Goal: Information Seeking & Learning: Learn about a topic

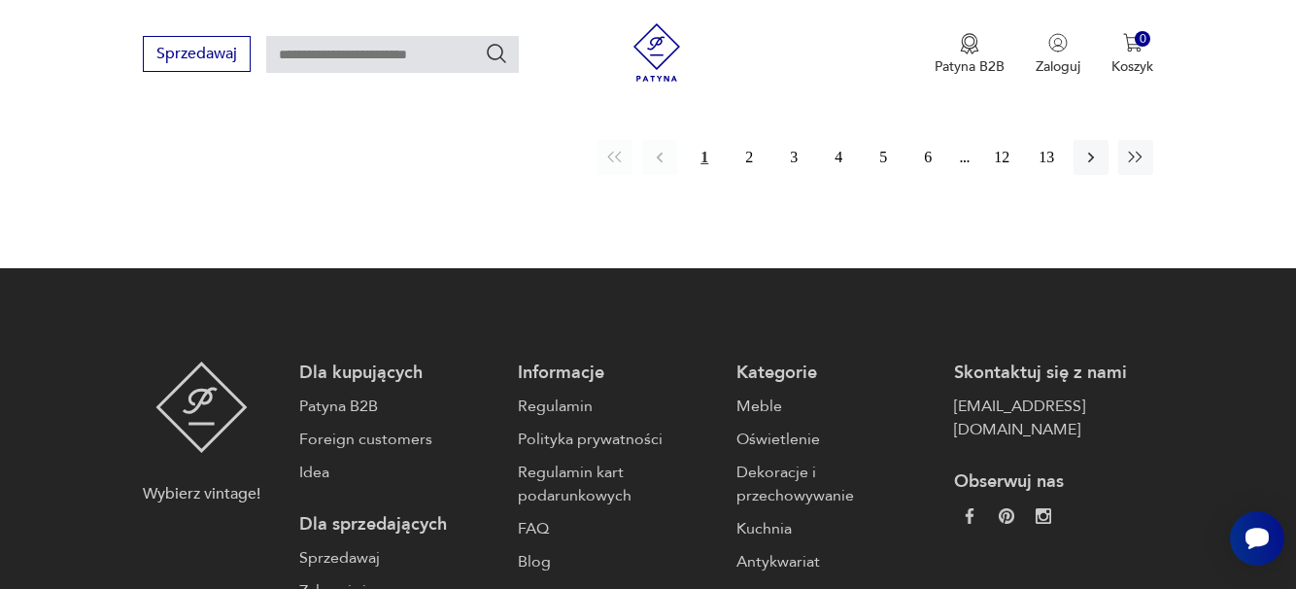
scroll to position [3114, 0]
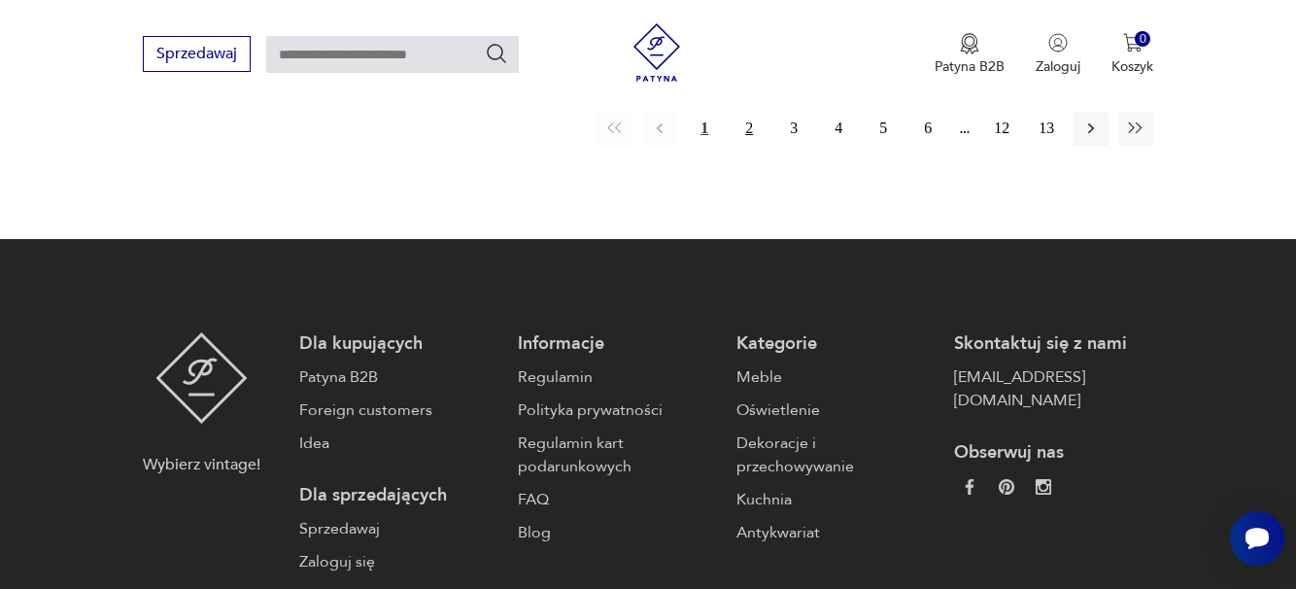
click at [749, 127] on button "2" at bounding box center [749, 128] width 35 height 35
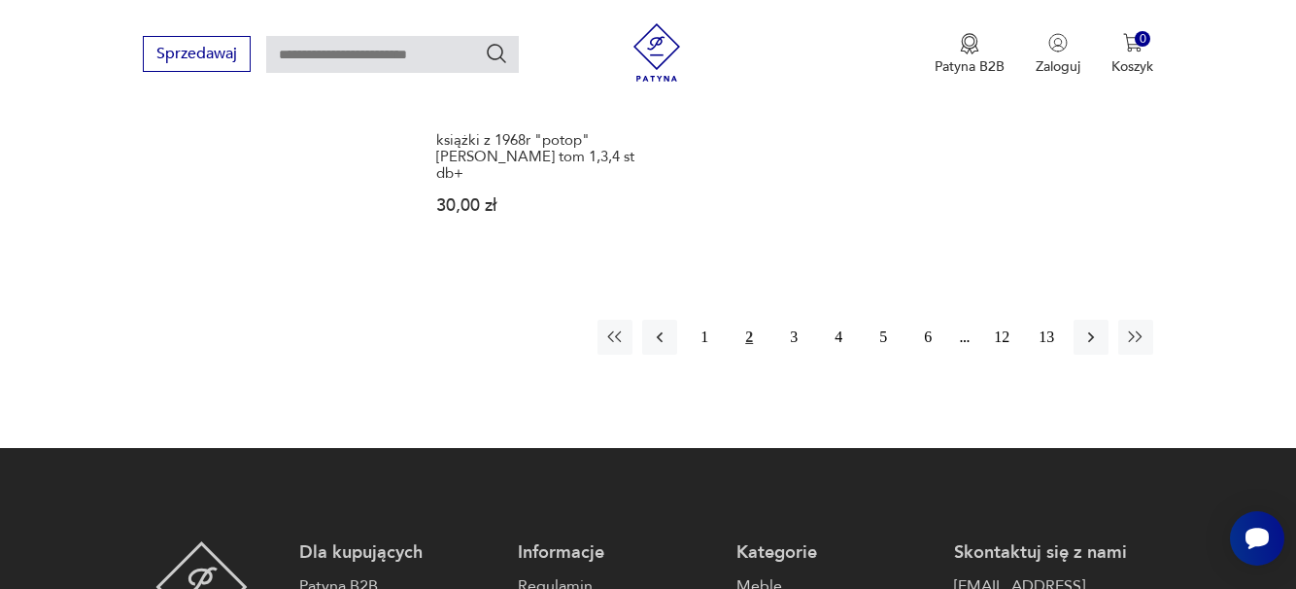
scroll to position [2984, 0]
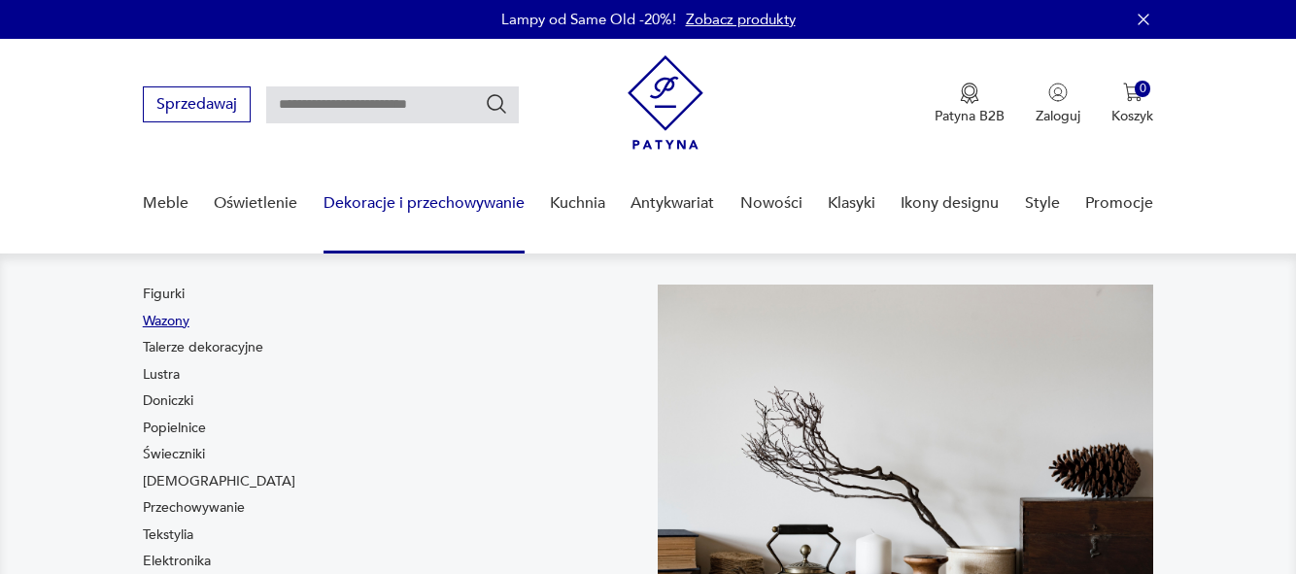
click at [161, 320] on link "Wazony" at bounding box center [166, 321] width 47 height 19
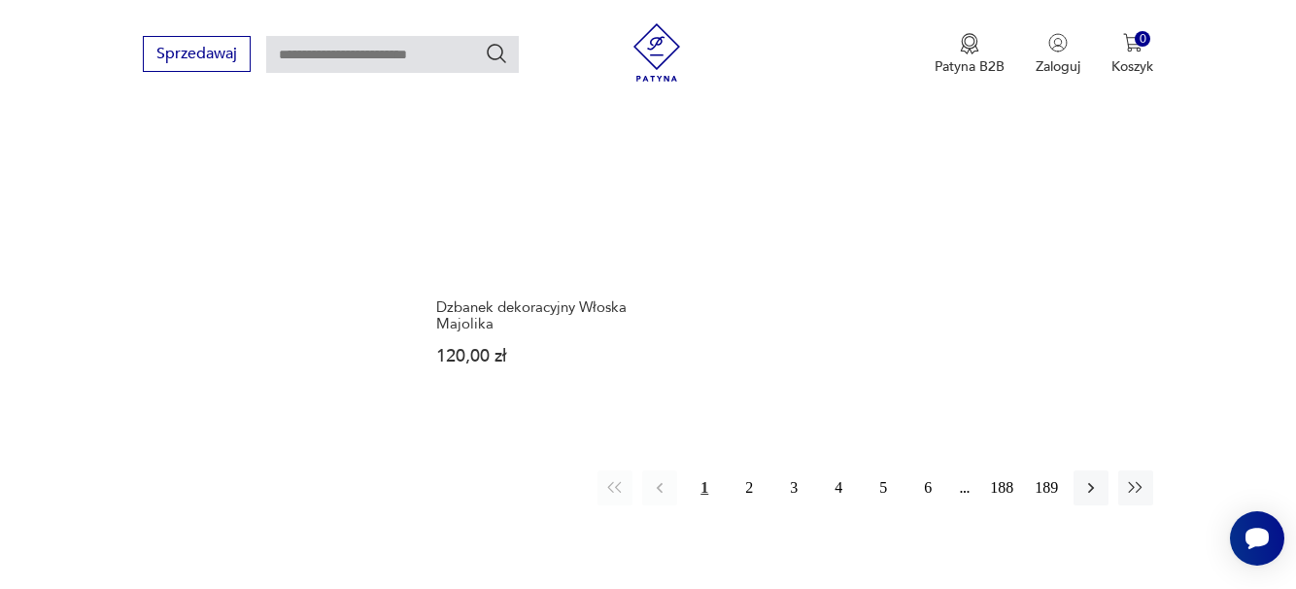
scroll to position [2915, 0]
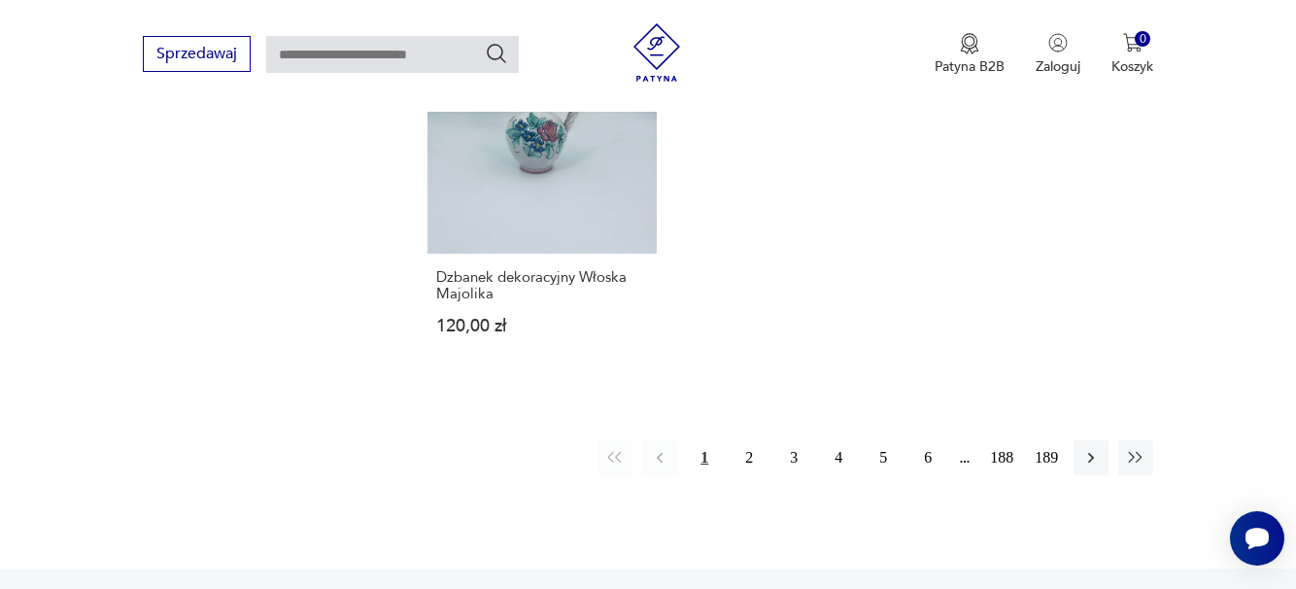
drag, startPoint x: 750, startPoint y: 385, endPoint x: 758, endPoint y: 367, distance: 19.1
click at [750, 440] on button "2" at bounding box center [749, 457] width 35 height 35
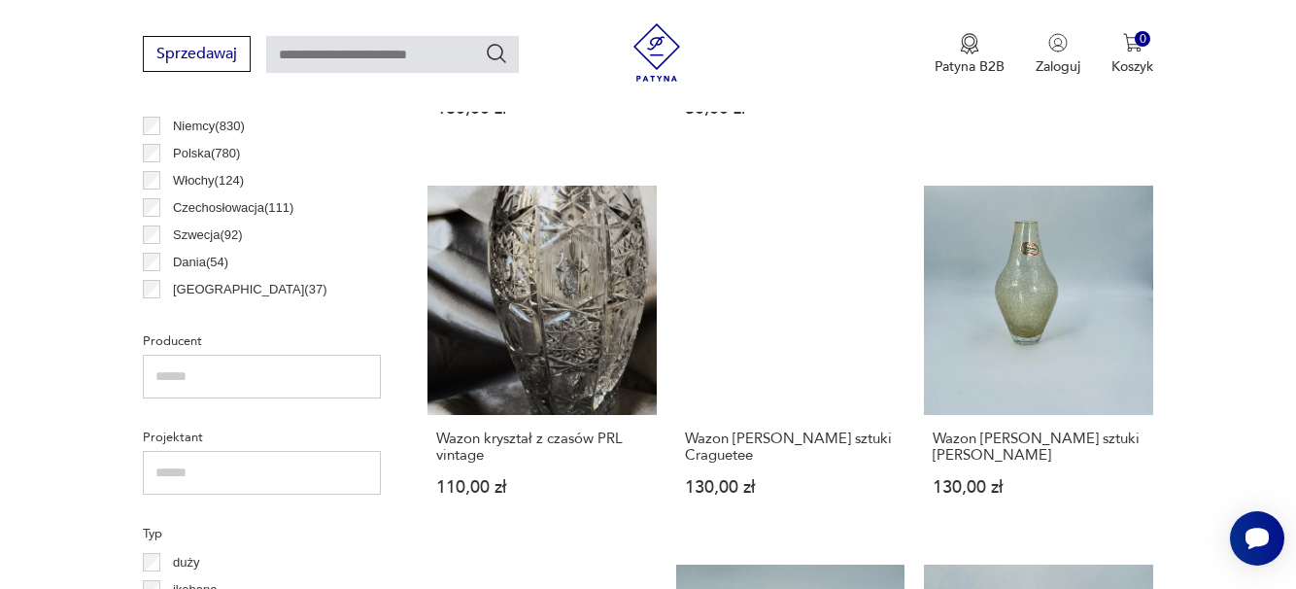
scroll to position [1293, 0]
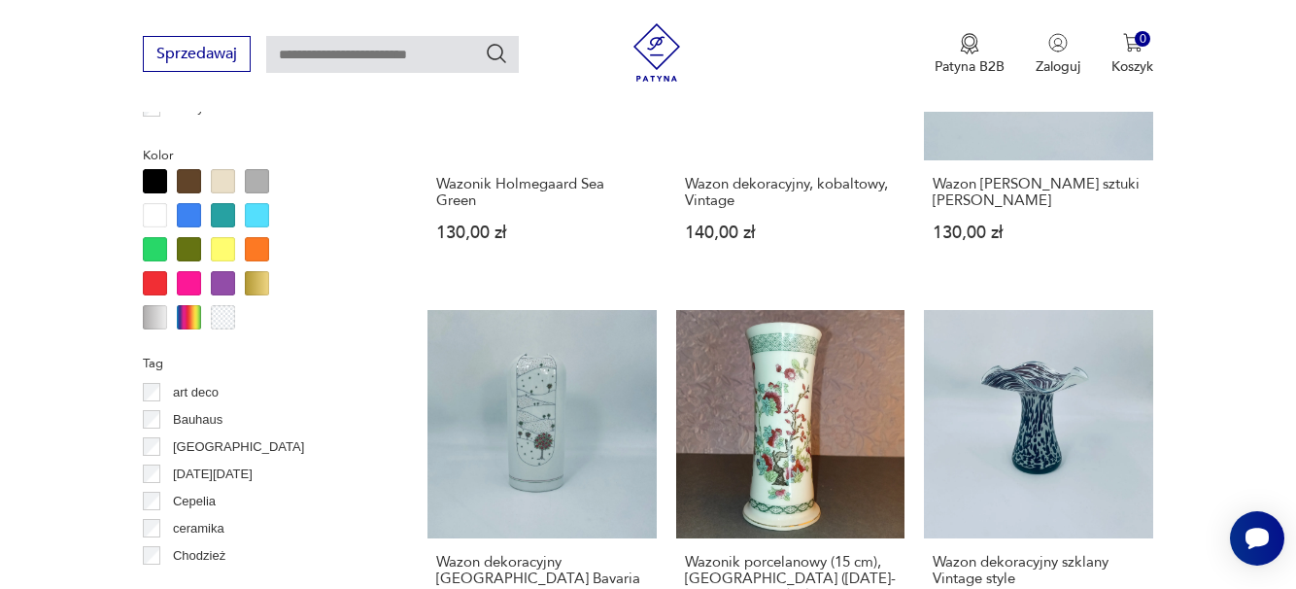
scroll to position [1779, 0]
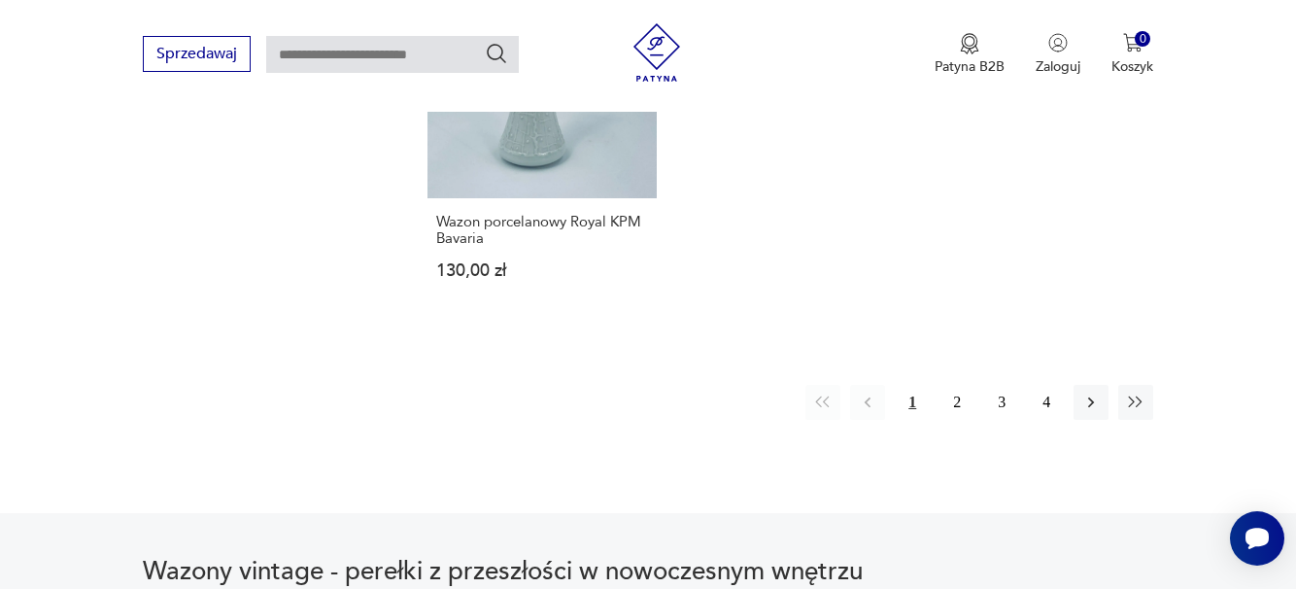
scroll to position [2848, 0]
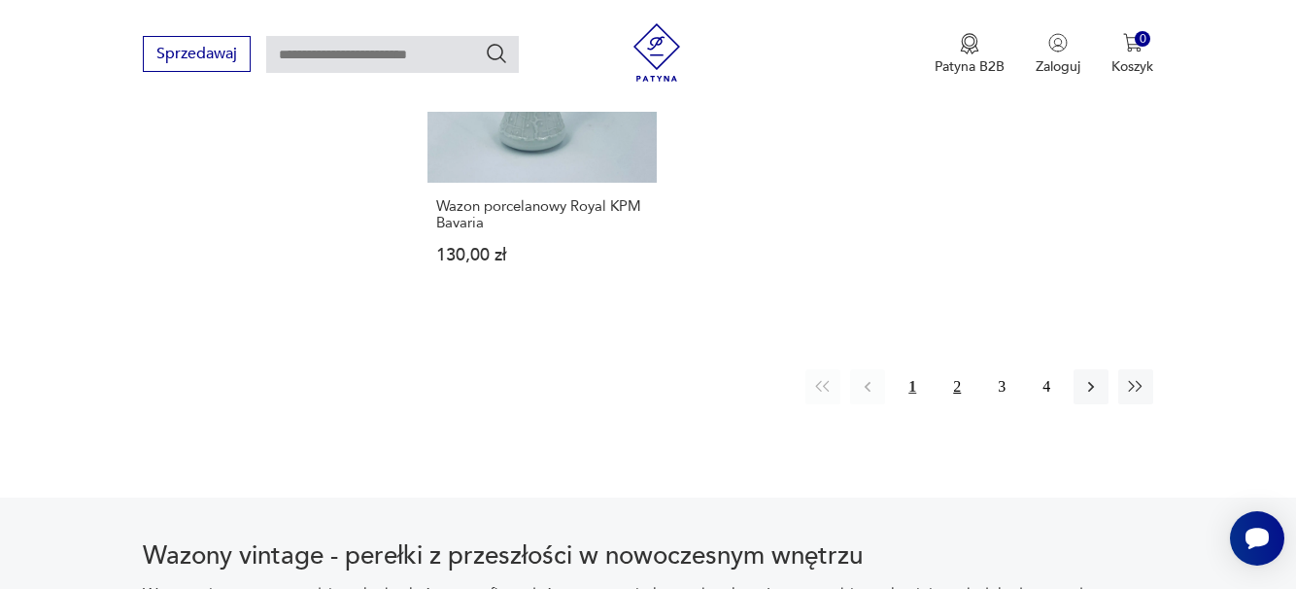
click at [954, 369] on button "2" at bounding box center [956, 386] width 35 height 35
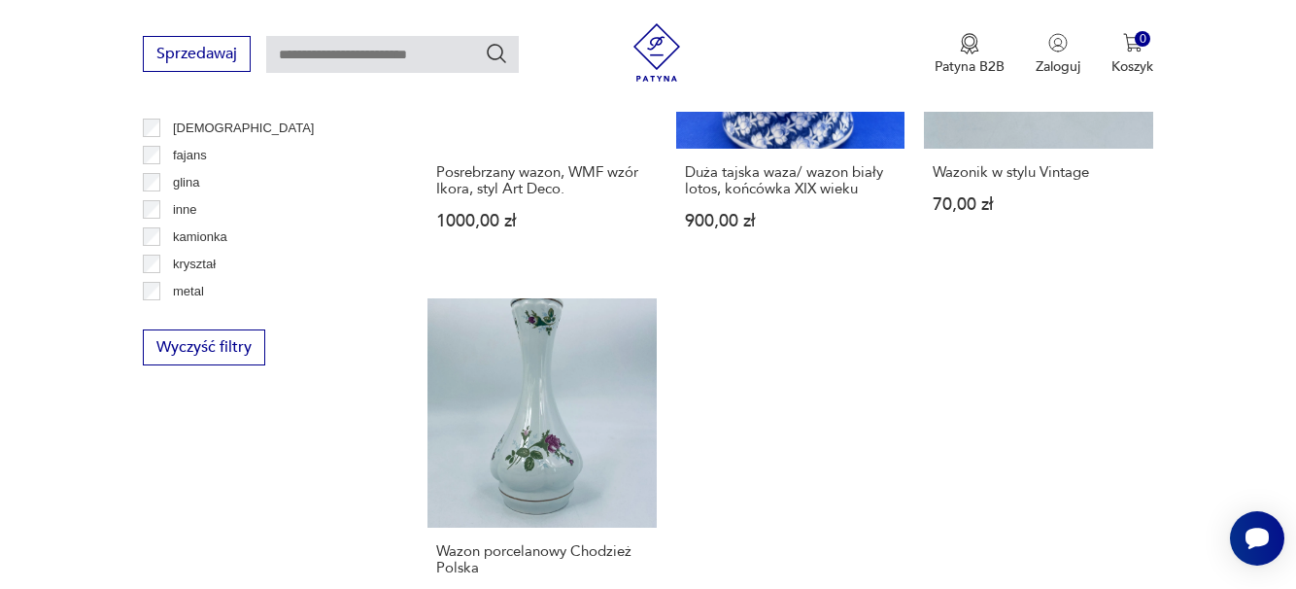
scroll to position [2750, 0]
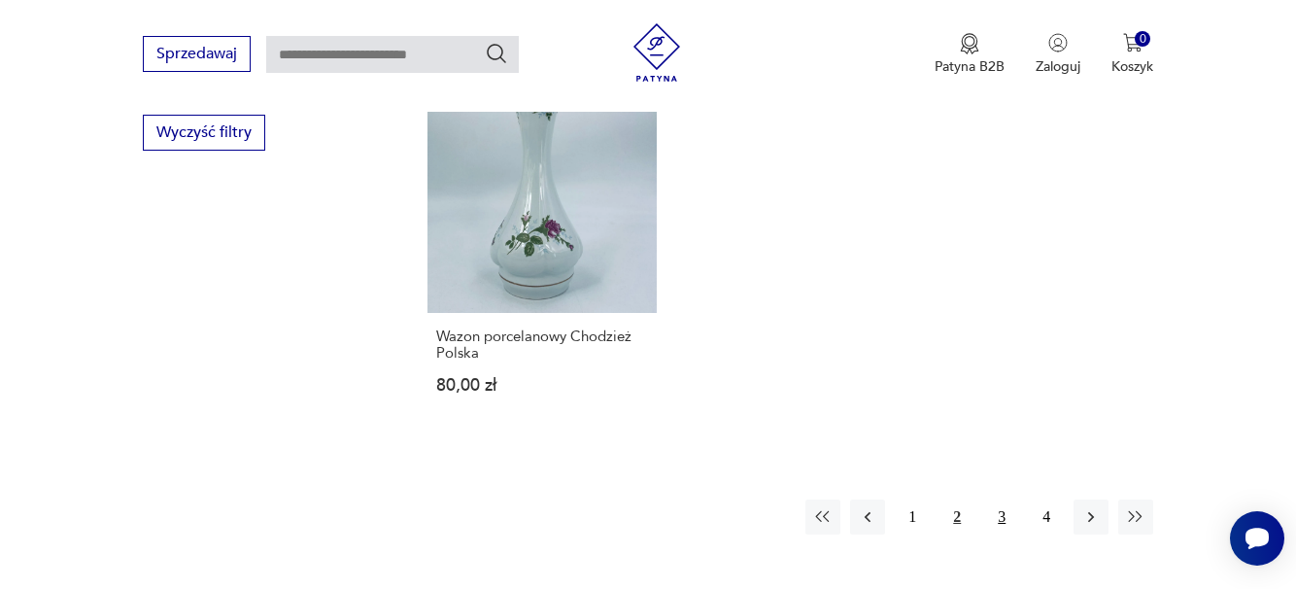
click at [1005, 499] on button "3" at bounding box center [1001, 516] width 35 height 35
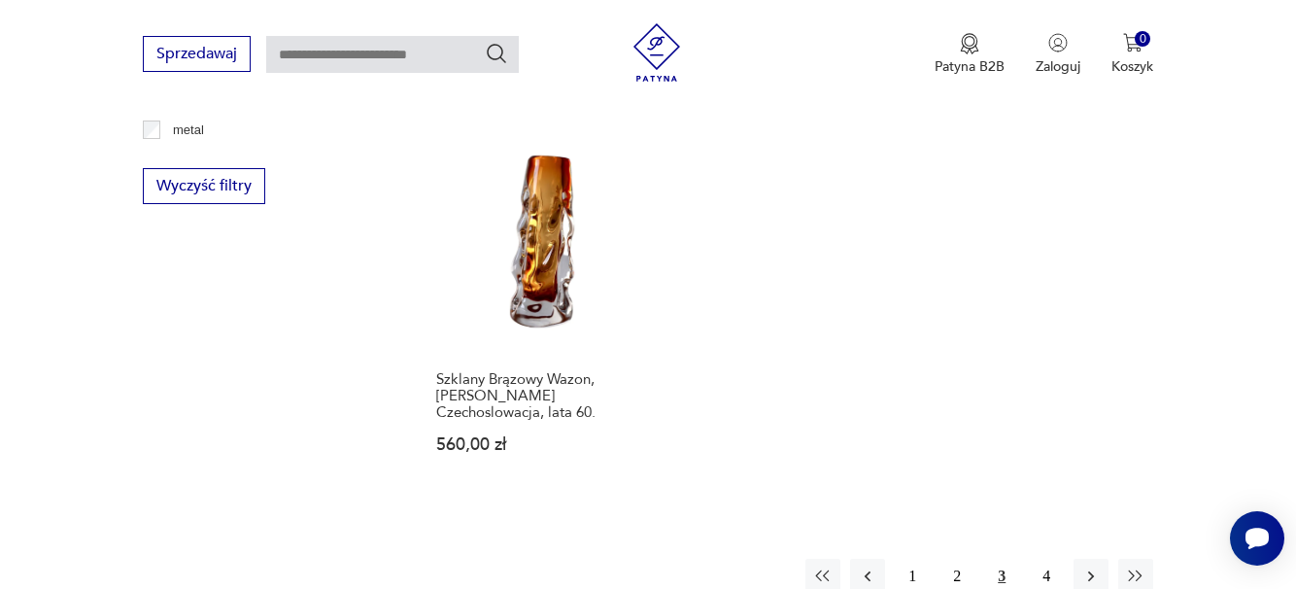
scroll to position [2750, 0]
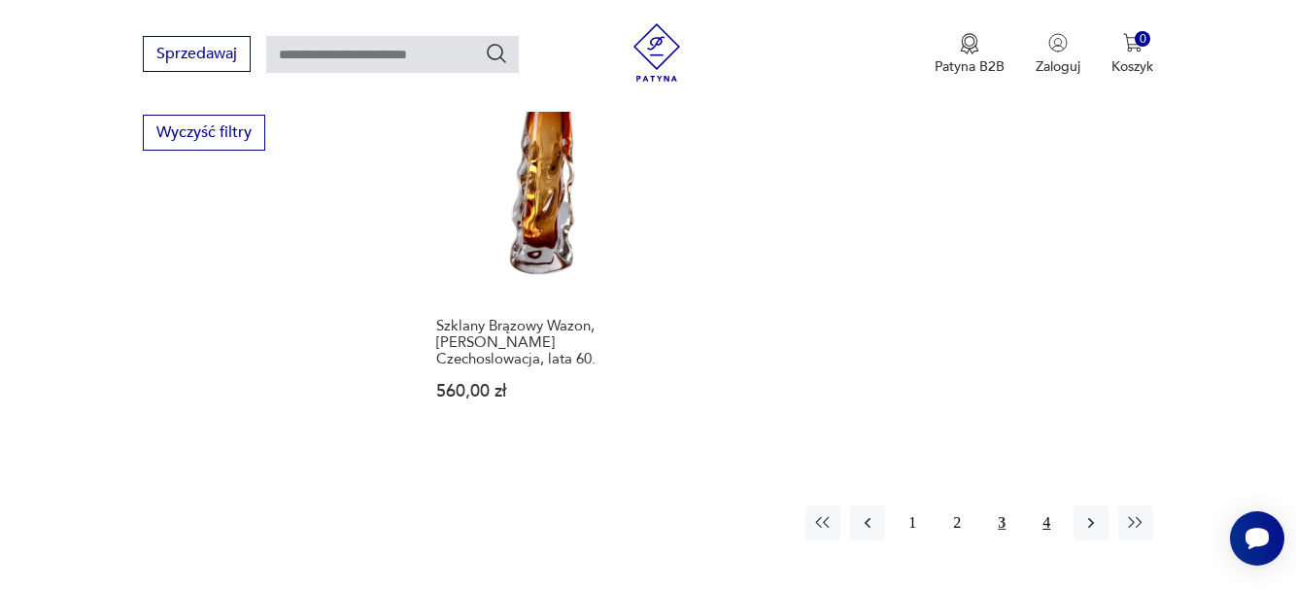
click at [1048, 516] on button "4" at bounding box center [1046, 522] width 35 height 35
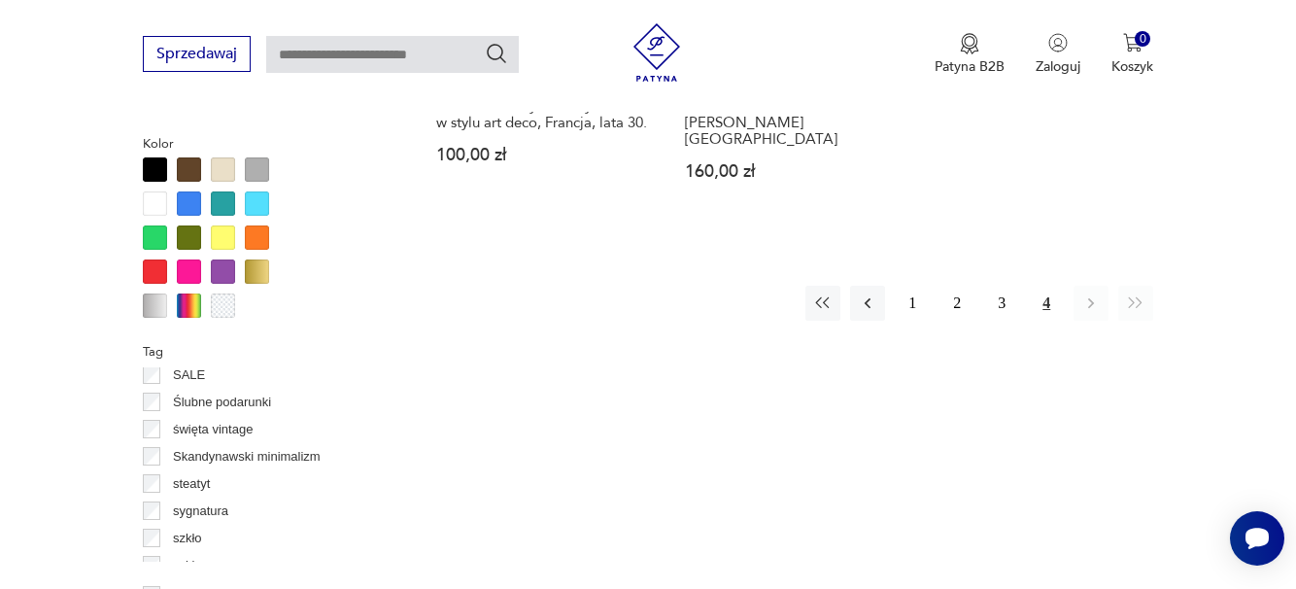
scroll to position [1360, 0]
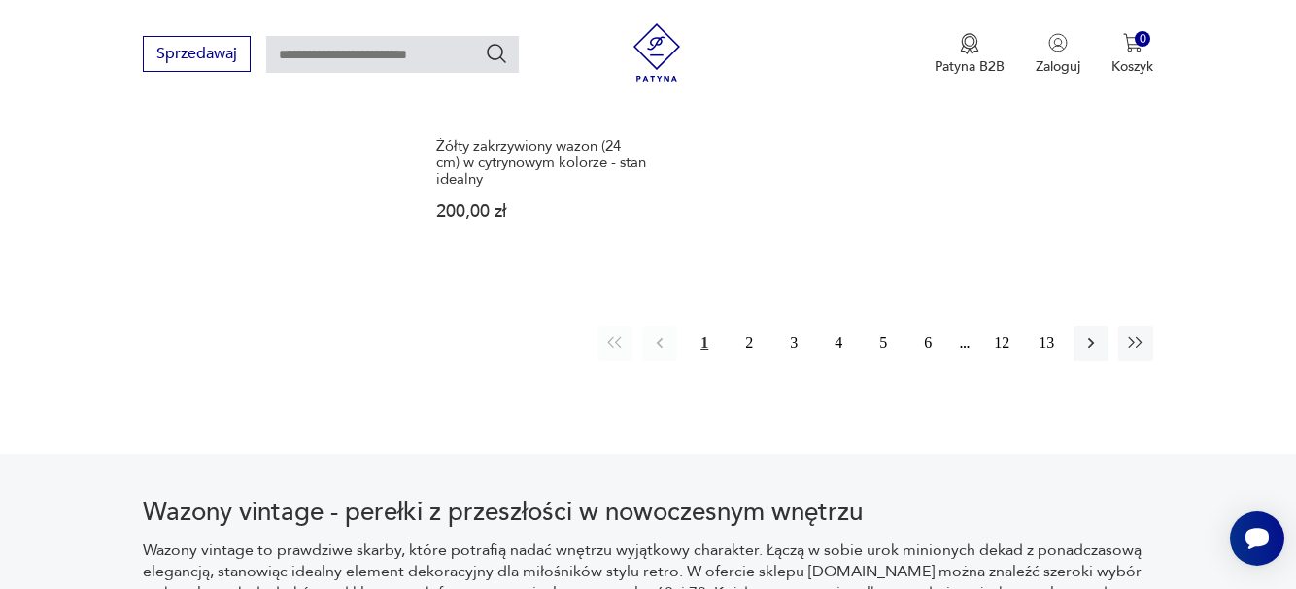
scroll to position [2945, 0]
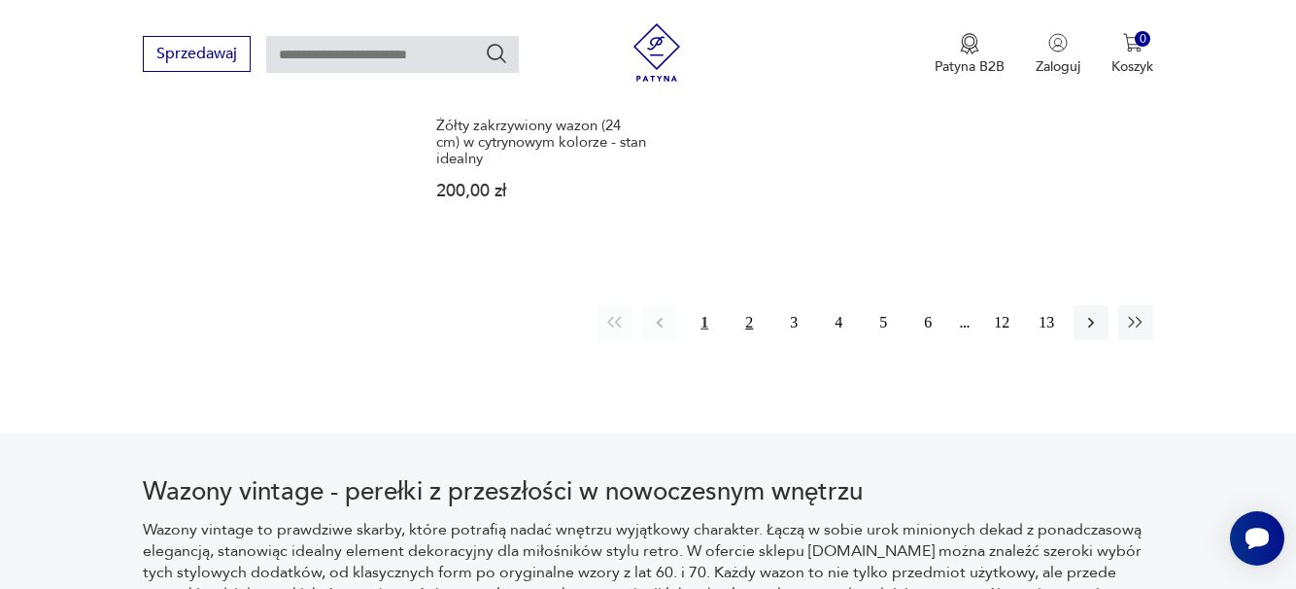
click at [755, 305] on button "2" at bounding box center [749, 322] width 35 height 35
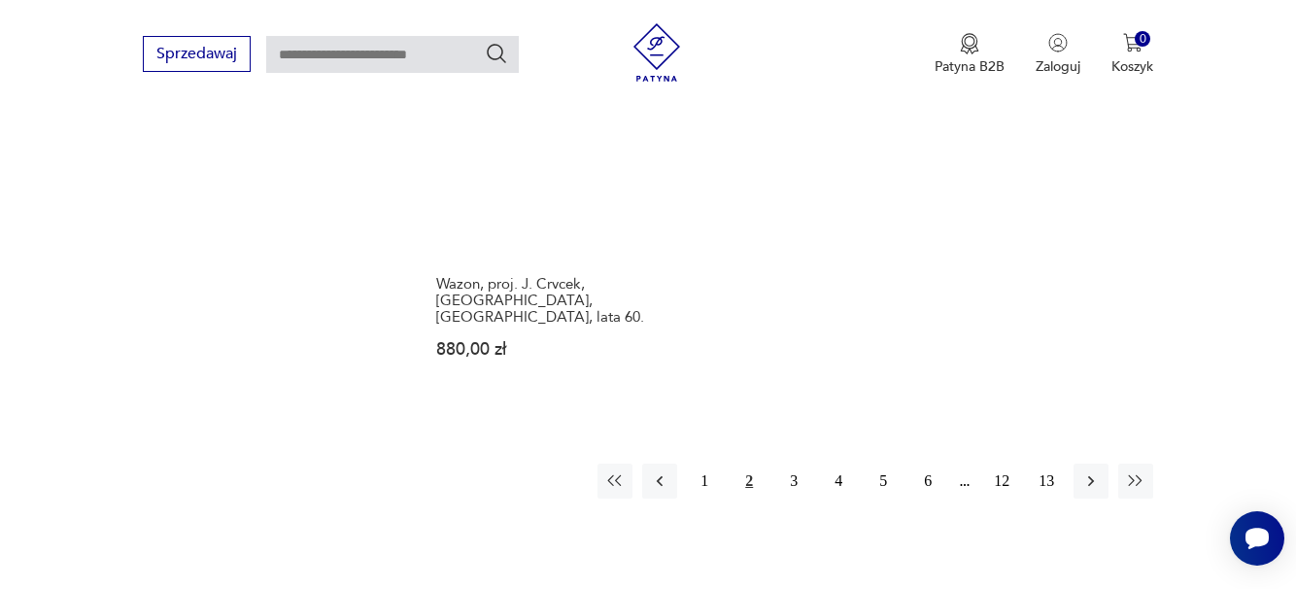
scroll to position [2945, 0]
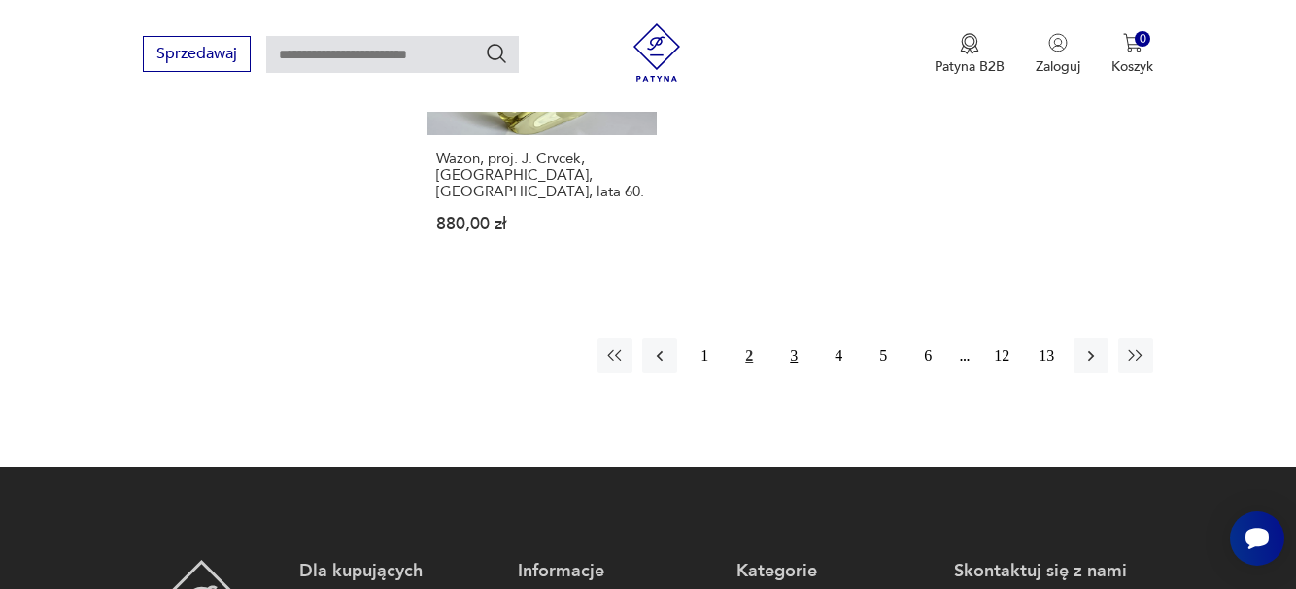
click at [794, 338] on button "3" at bounding box center [793, 355] width 35 height 35
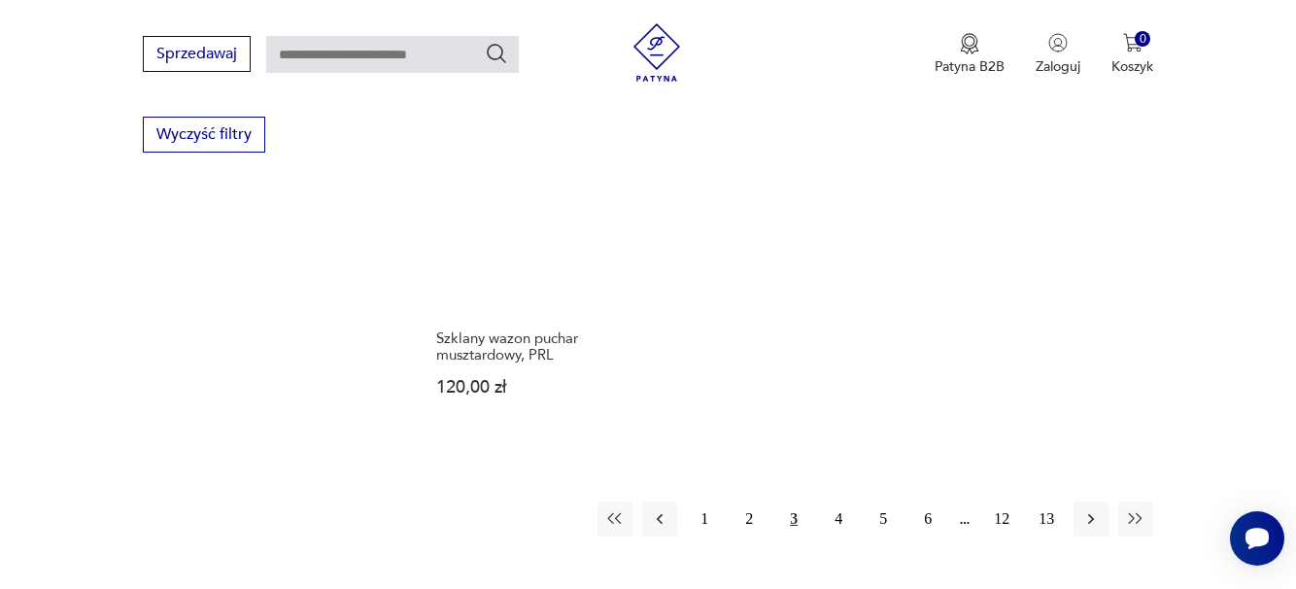
scroll to position [2750, 0]
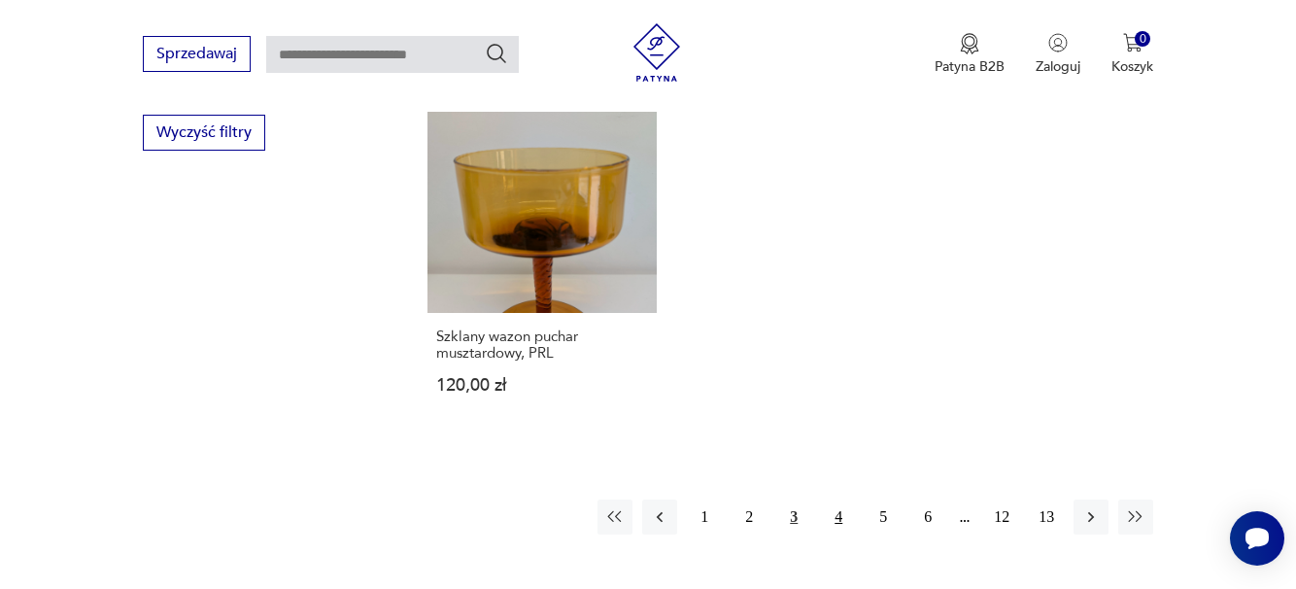
click at [839, 499] on button "4" at bounding box center [838, 516] width 35 height 35
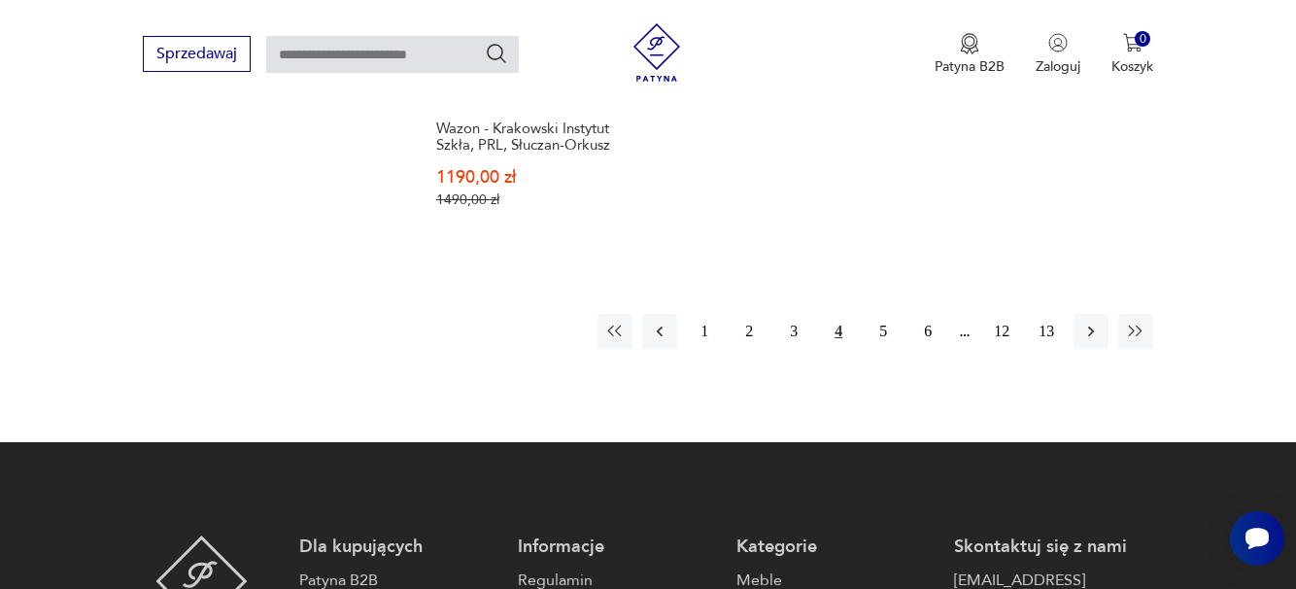
scroll to position [3042, 0]
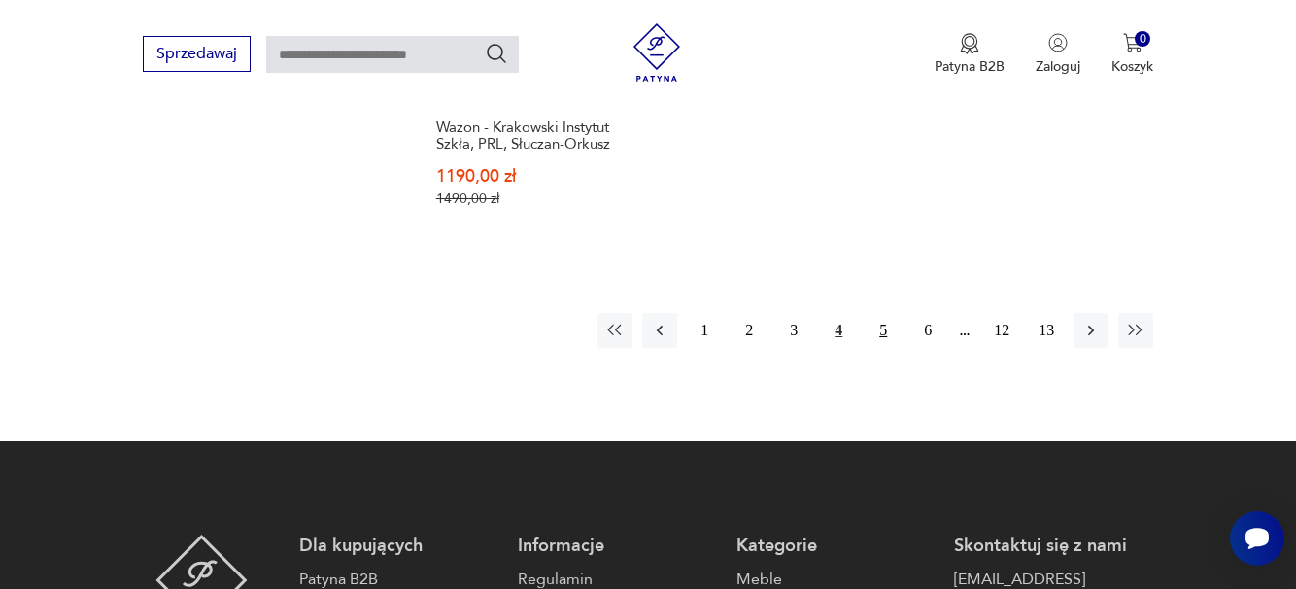
click at [885, 325] on button "5" at bounding box center [883, 330] width 35 height 35
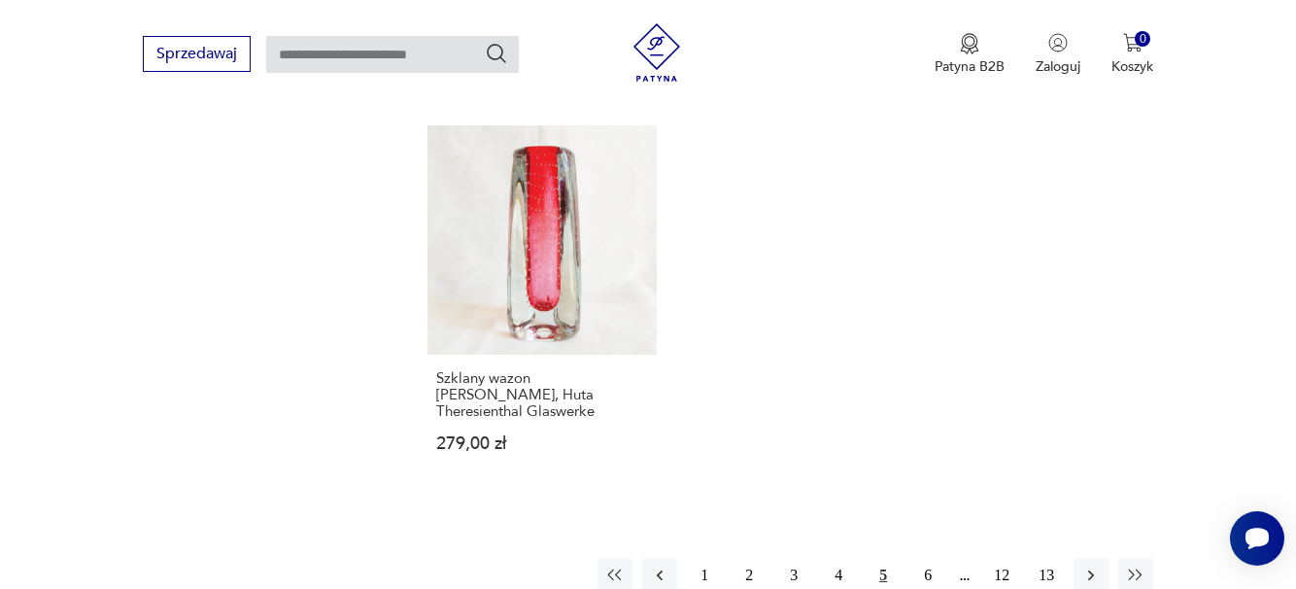
scroll to position [2848, 0]
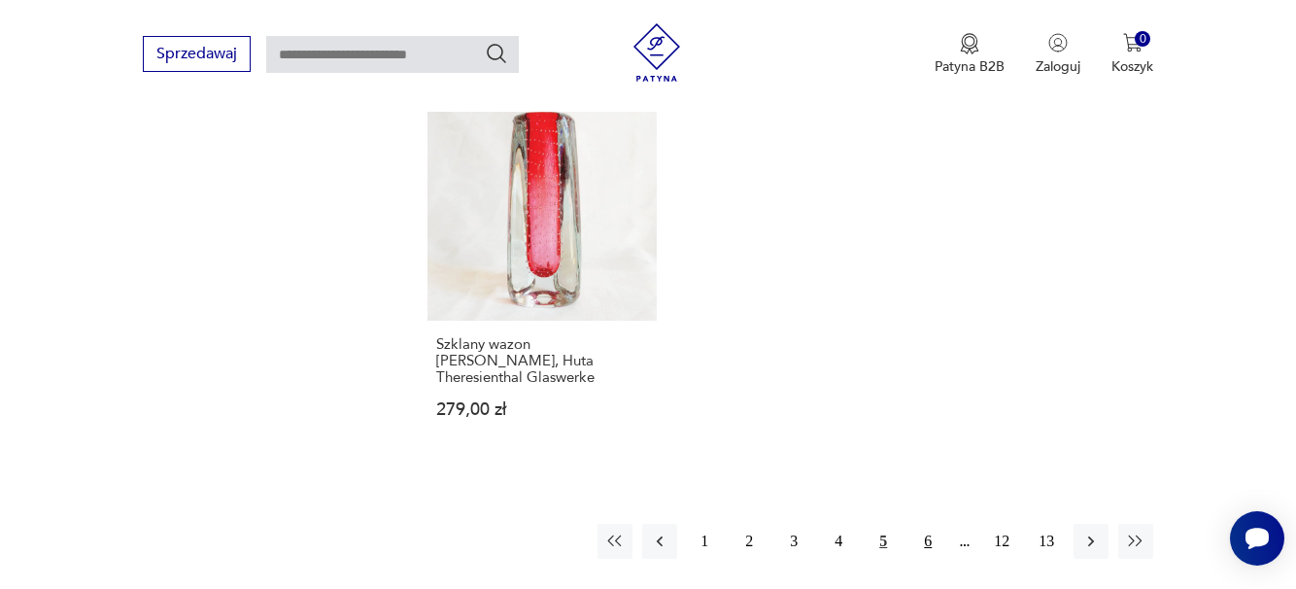
click at [928, 524] on button "6" at bounding box center [927, 541] width 35 height 35
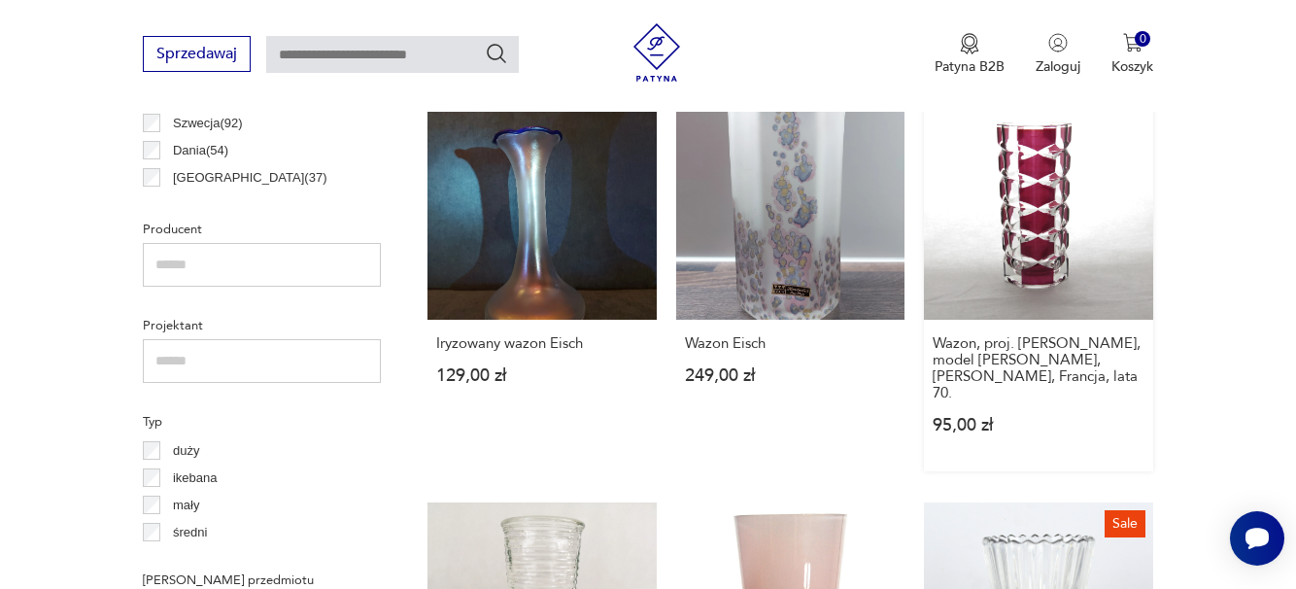
scroll to position [1099, 0]
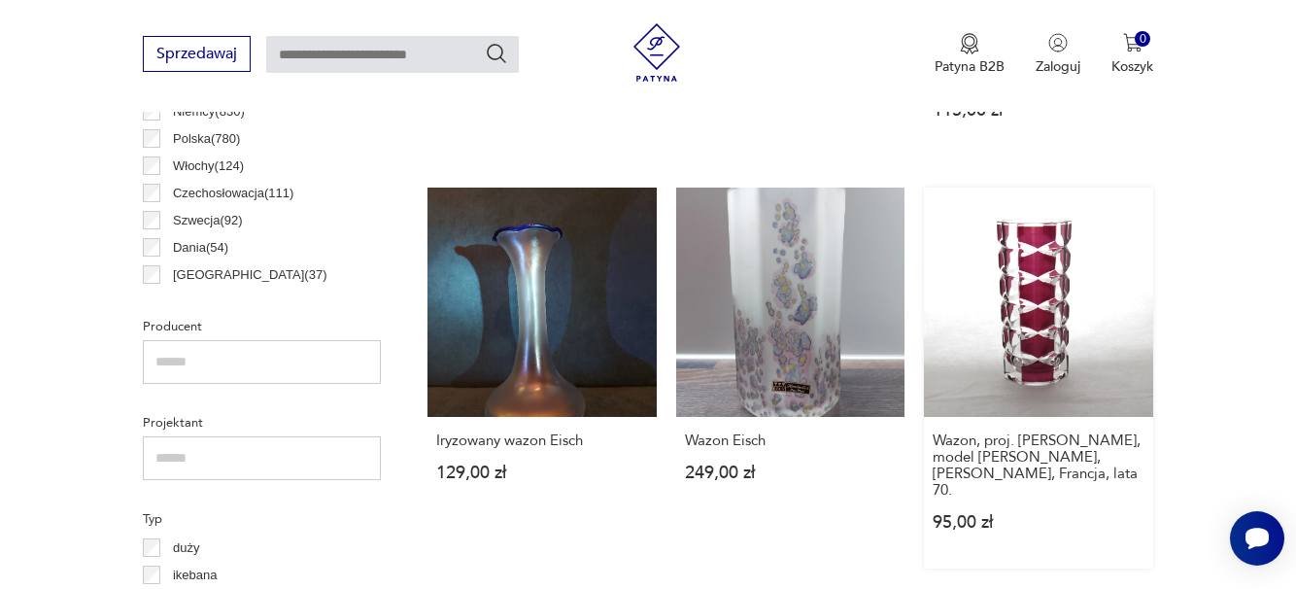
click at [1030, 259] on link "Wazon, proj. [PERSON_NAME], model [PERSON_NAME], [PERSON_NAME], Francja, lata 7…" at bounding box center [1038, 378] width 229 height 381
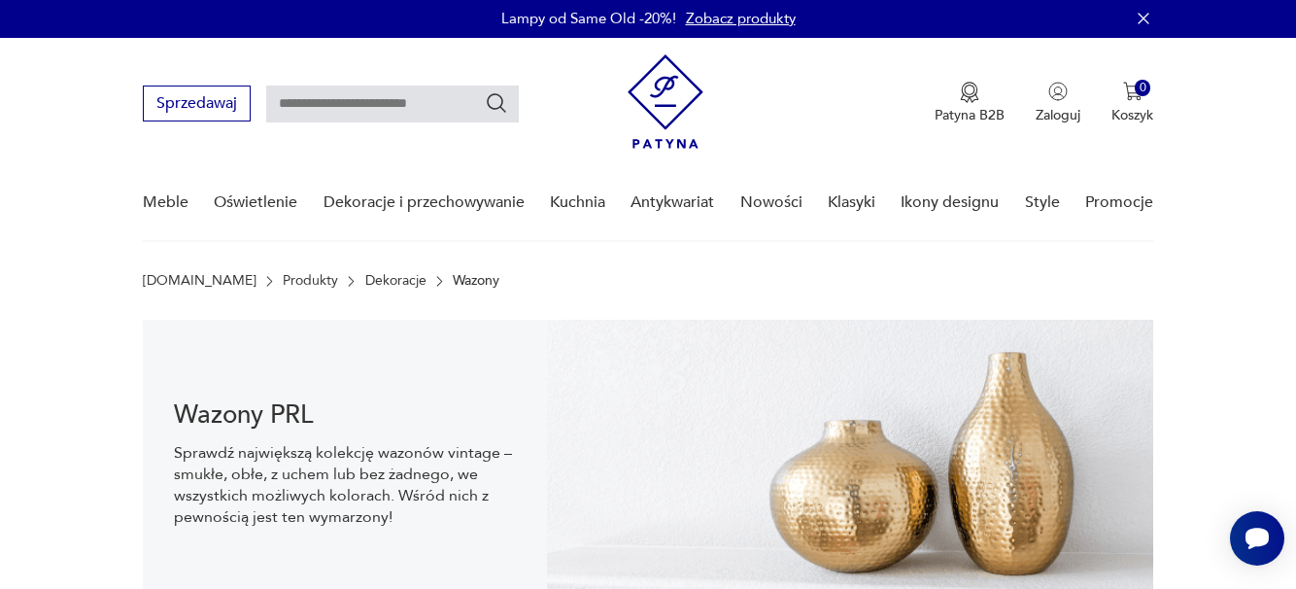
scroll to position [0, 0]
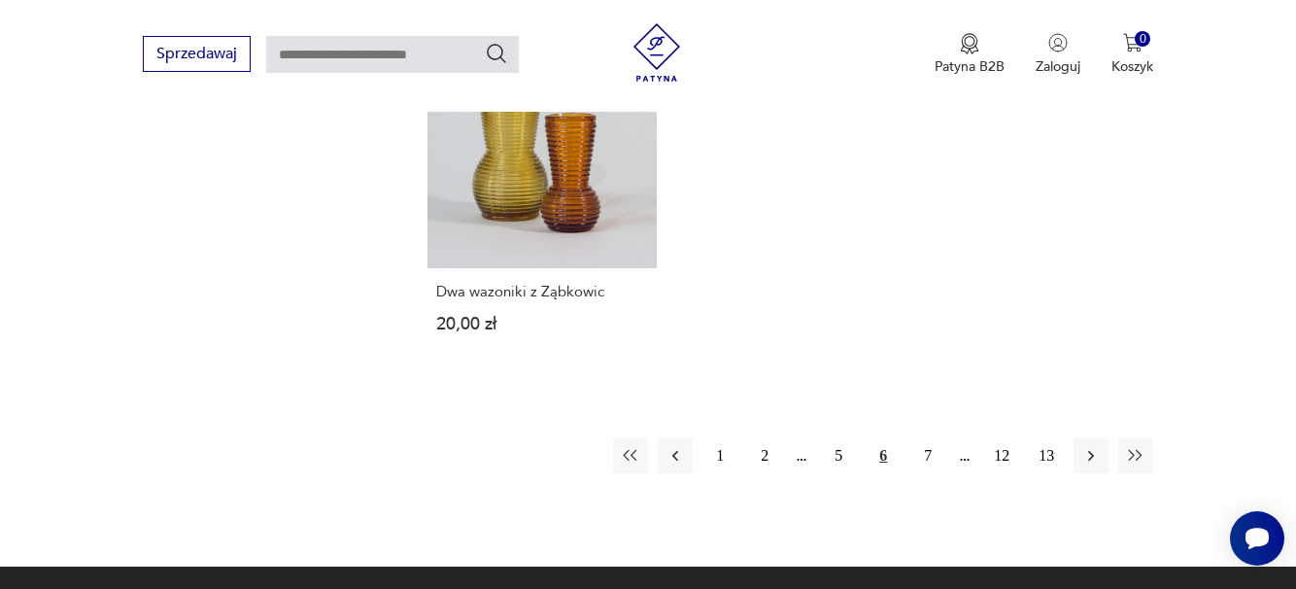
scroll to position [2975, 0]
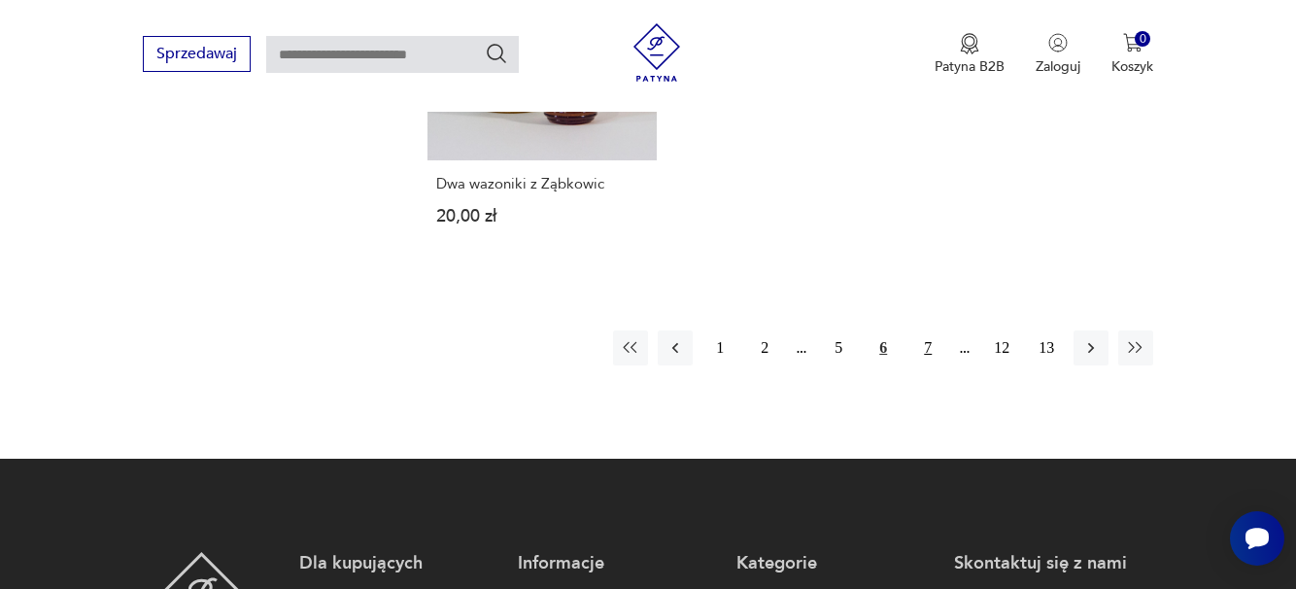
click at [934, 330] on button "7" at bounding box center [927, 347] width 35 height 35
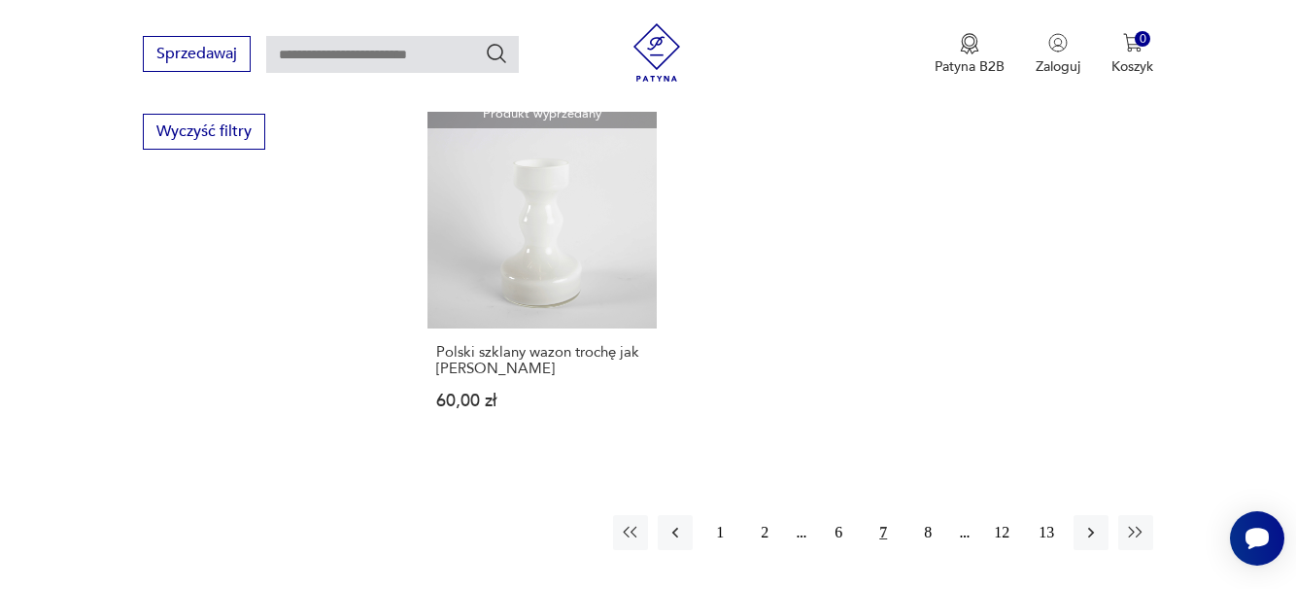
scroll to position [2750, 0]
click at [925, 529] on button "8" at bounding box center [927, 533] width 35 height 35
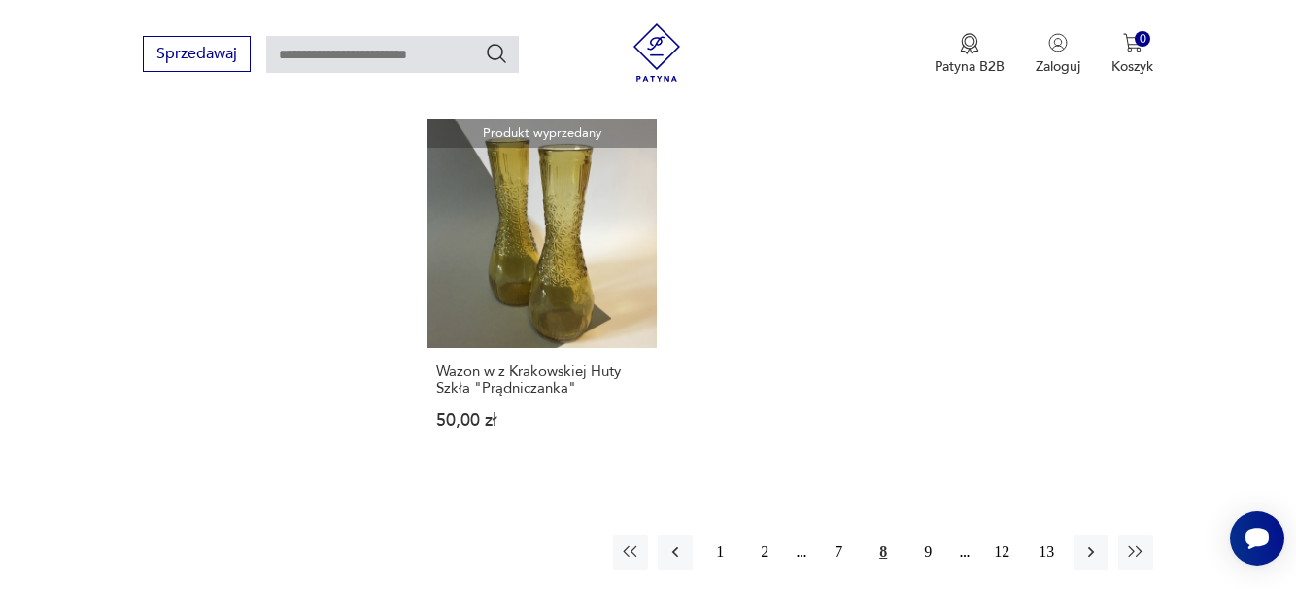
scroll to position [2945, 0]
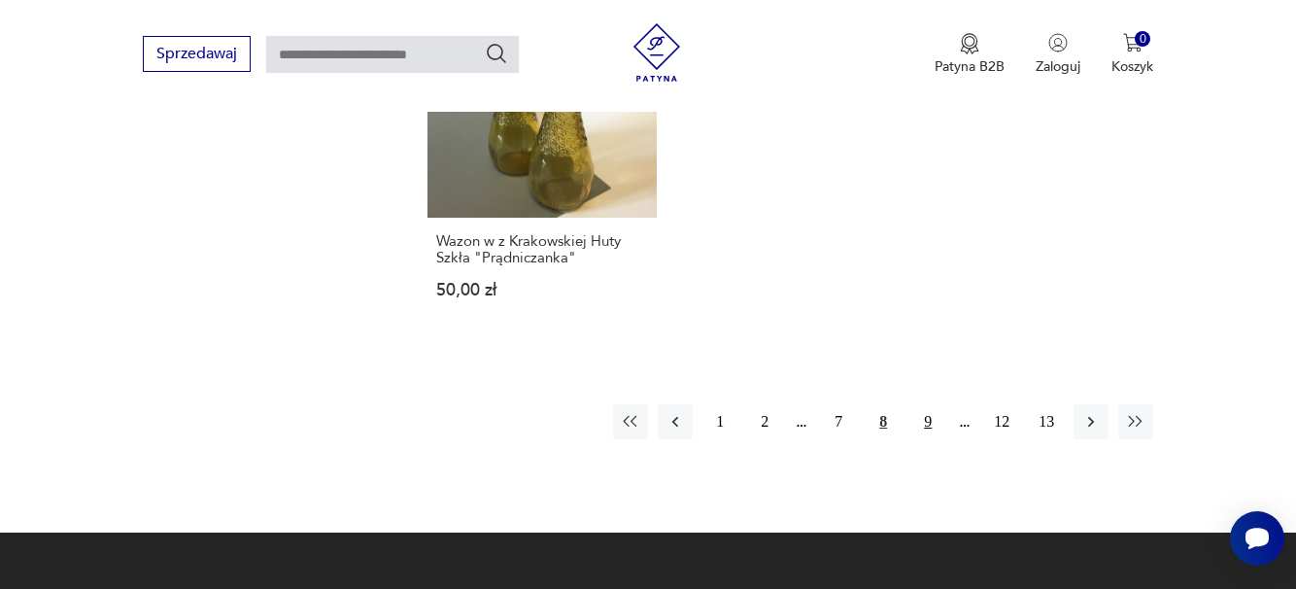
click at [927, 404] on button "9" at bounding box center [927, 421] width 35 height 35
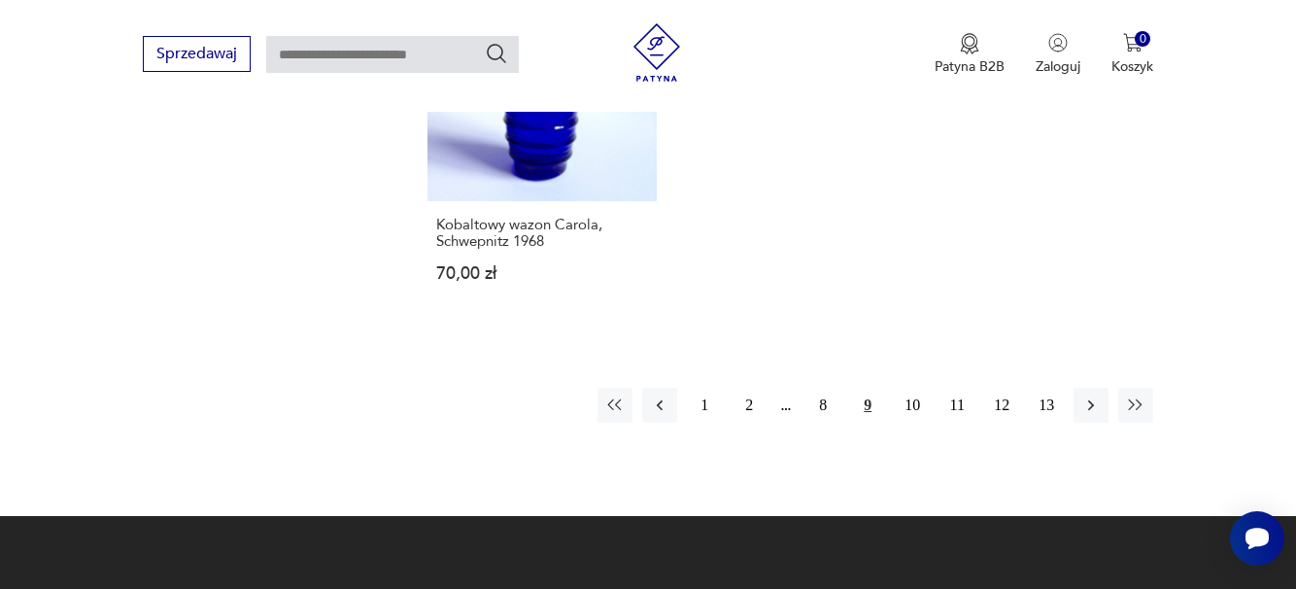
scroll to position [2848, 0]
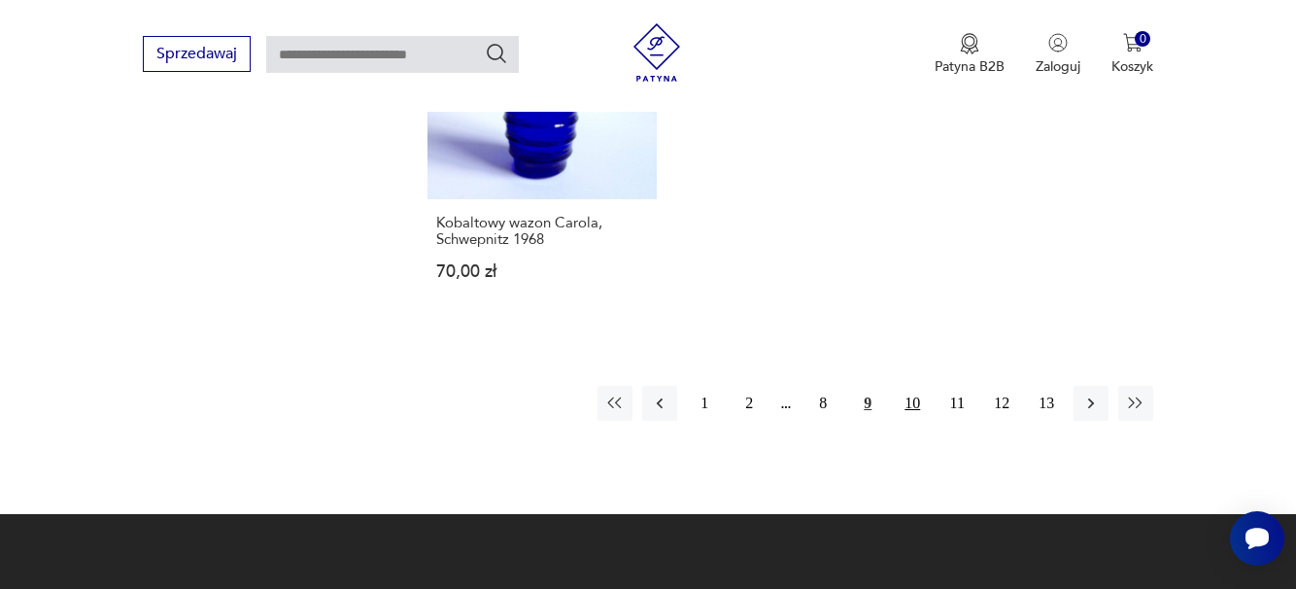
click at [910, 386] on button "10" at bounding box center [912, 403] width 35 height 35
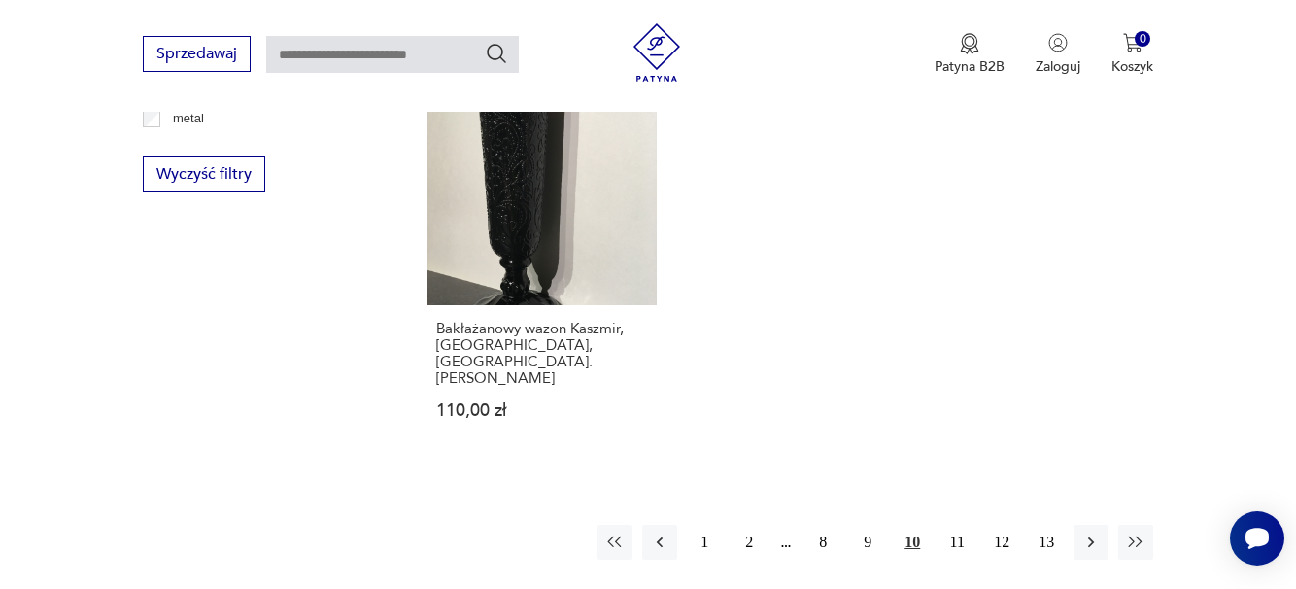
scroll to position [2750, 0]
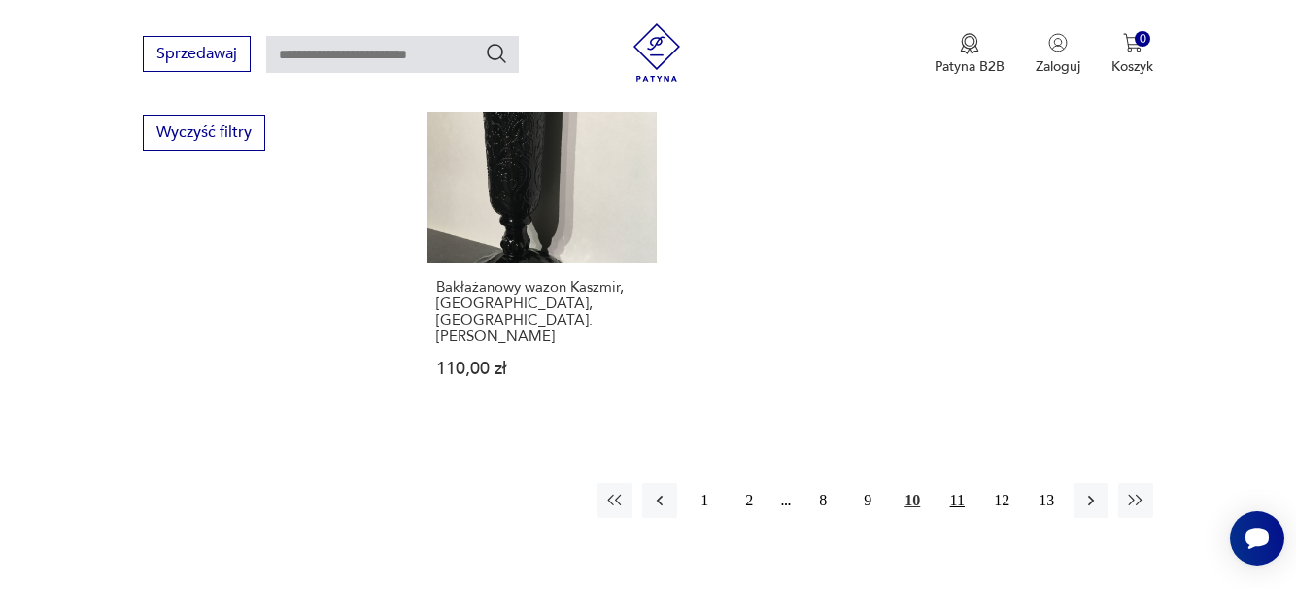
click at [958, 483] on button "11" at bounding box center [956, 500] width 35 height 35
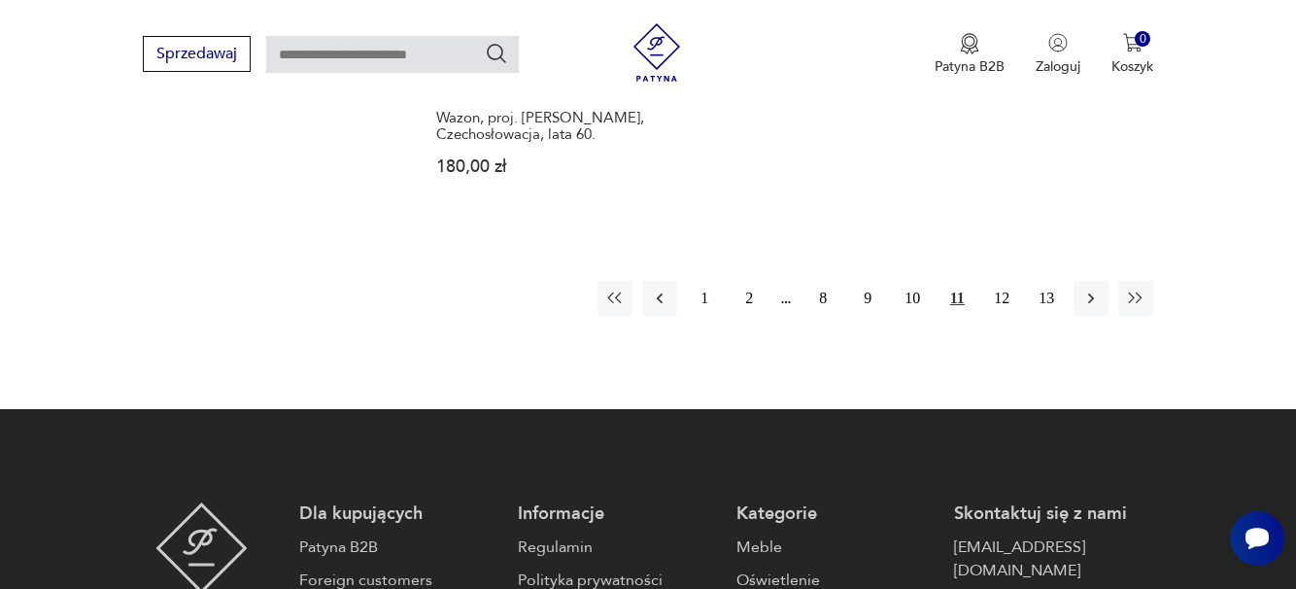
scroll to position [3042, 0]
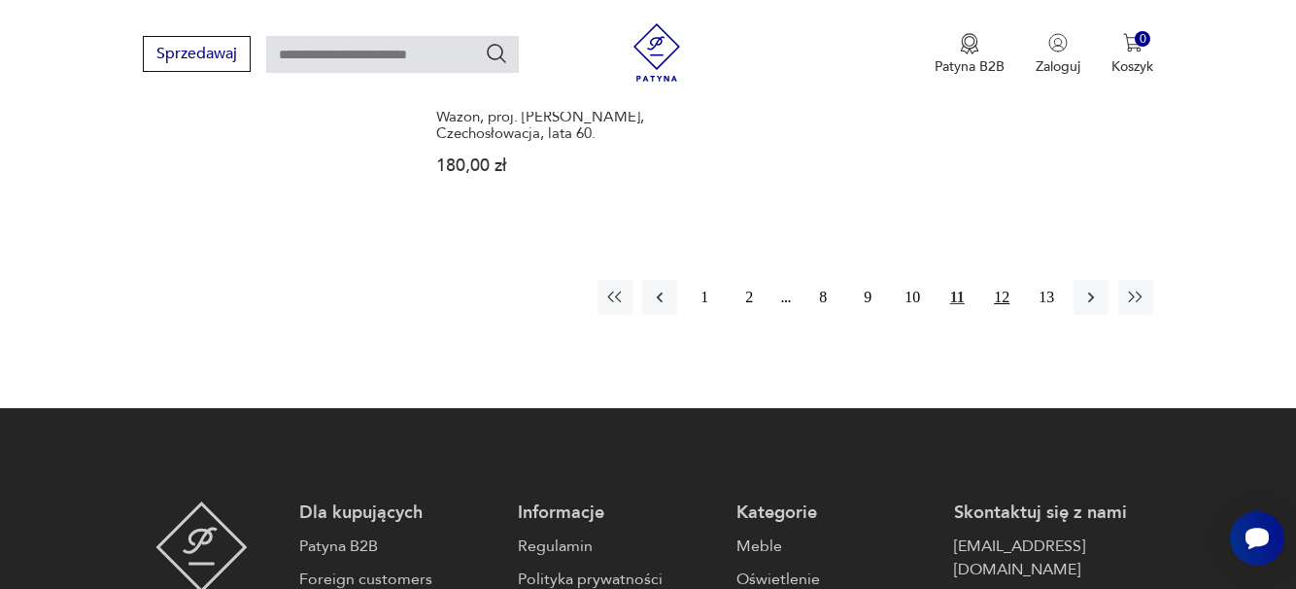
click at [999, 280] on button "12" at bounding box center [1001, 297] width 35 height 35
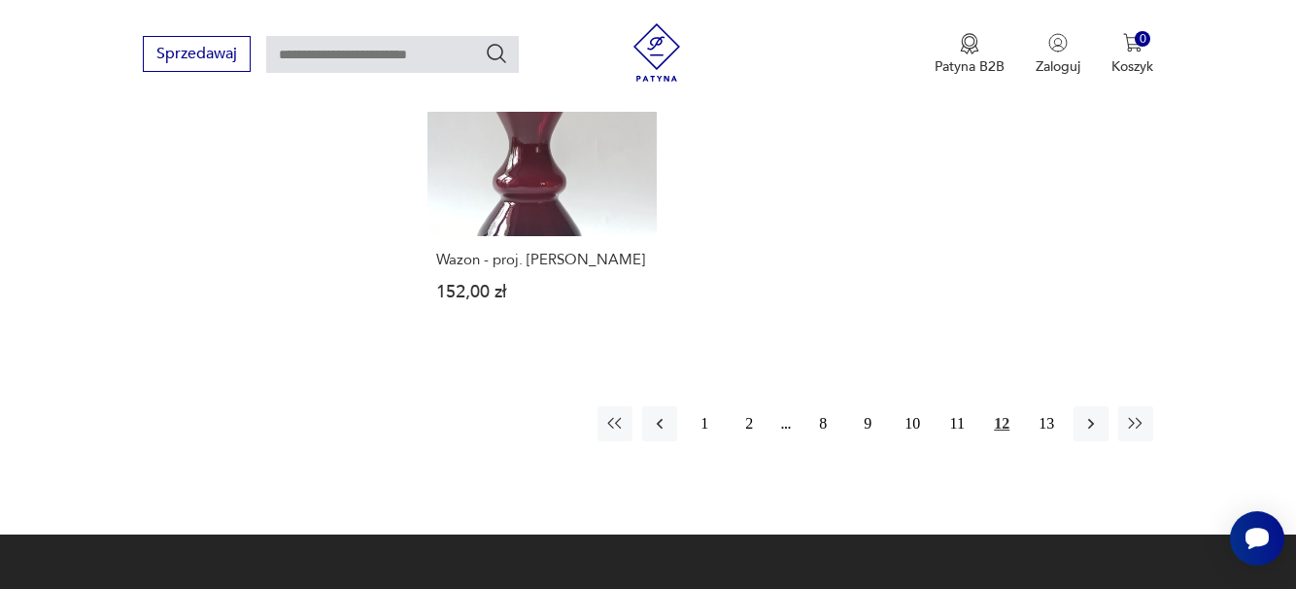
scroll to position [2945, 0]
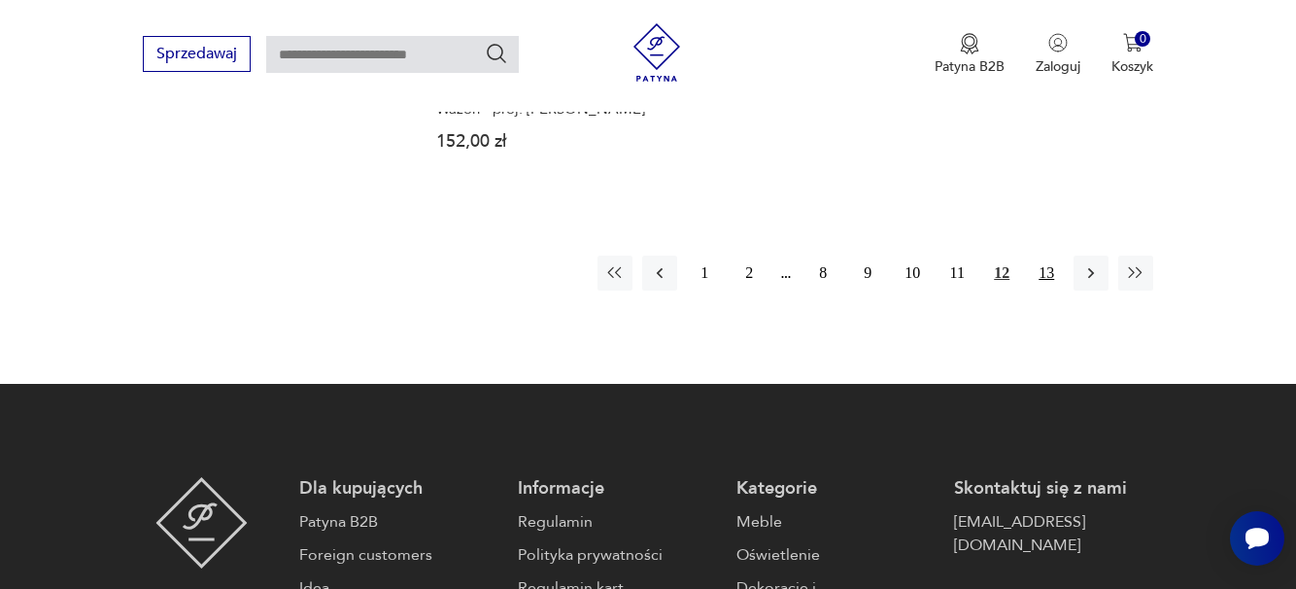
click at [1053, 256] on button "13" at bounding box center [1046, 273] width 35 height 35
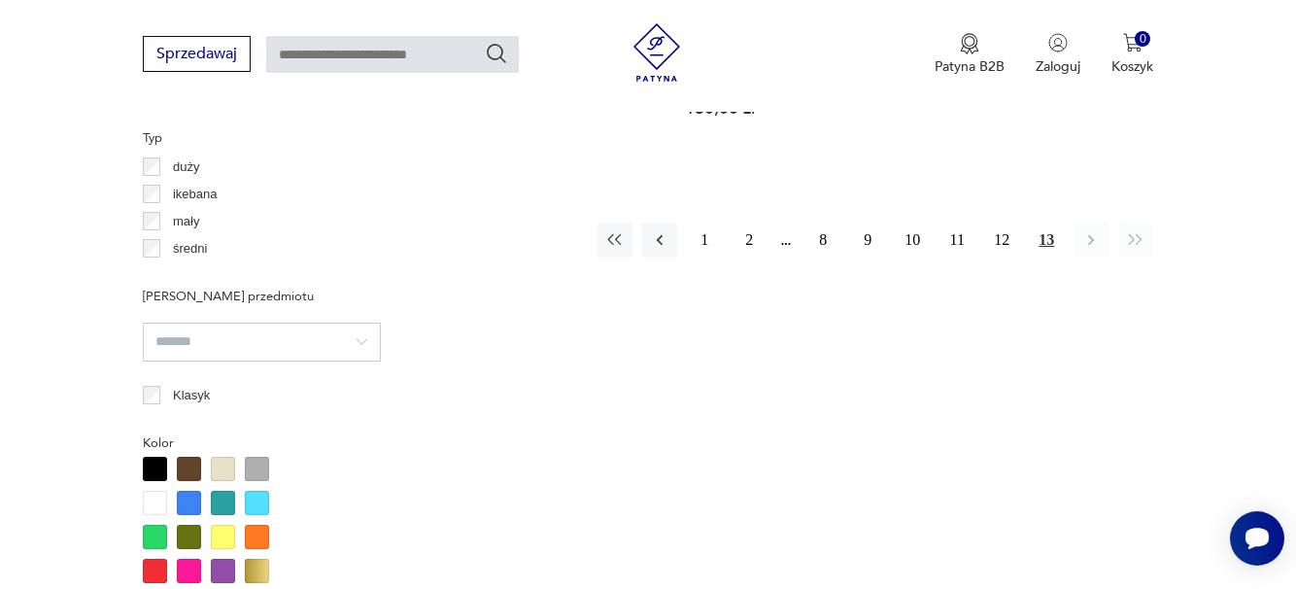
scroll to position [1487, 0]
